Goal: Find specific page/section: Find specific page/section

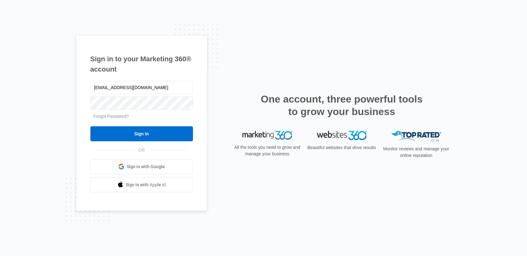
click at [150, 135] on input "Sign In" at bounding box center [141, 133] width 103 height 15
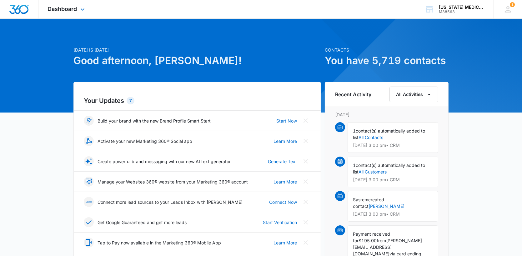
click at [78, 8] on div "Dashboard Apps Reputation Forms CRM Email Social Payments POS Content Ads Intel…" at bounding box center [66, 9] width 57 height 18
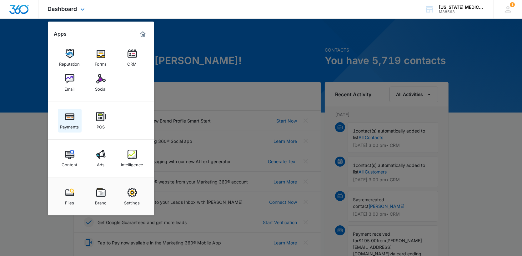
click at [71, 126] on div "Payments" at bounding box center [69, 125] width 19 height 8
